Goal: Check status: Check status

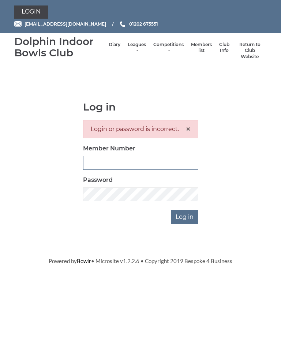
type input "2891"
click at [185, 216] on input "Log in" at bounding box center [184, 217] width 27 height 14
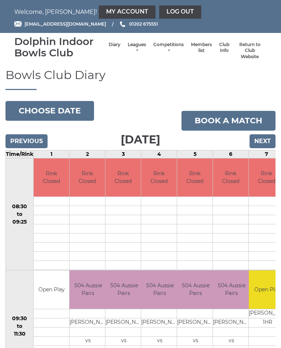
click at [131, 46] on link "Leagues" at bounding box center [137, 48] width 18 height 12
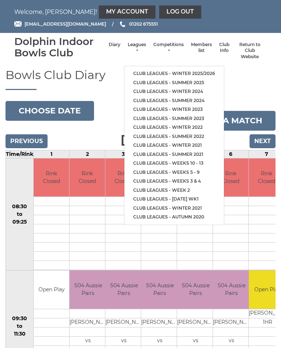
click at [192, 79] on link "Club leagues - Summer 2025" at bounding box center [173, 82] width 99 height 9
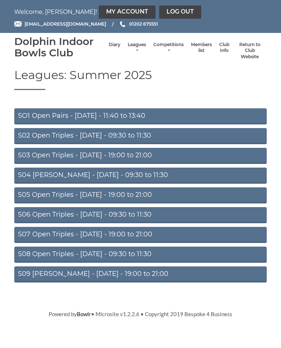
click at [142, 175] on link "S04 [PERSON_NAME] - [DATE] - 09:30 to 11:30" at bounding box center [140, 176] width 252 height 16
